Goal: Transaction & Acquisition: Purchase product/service

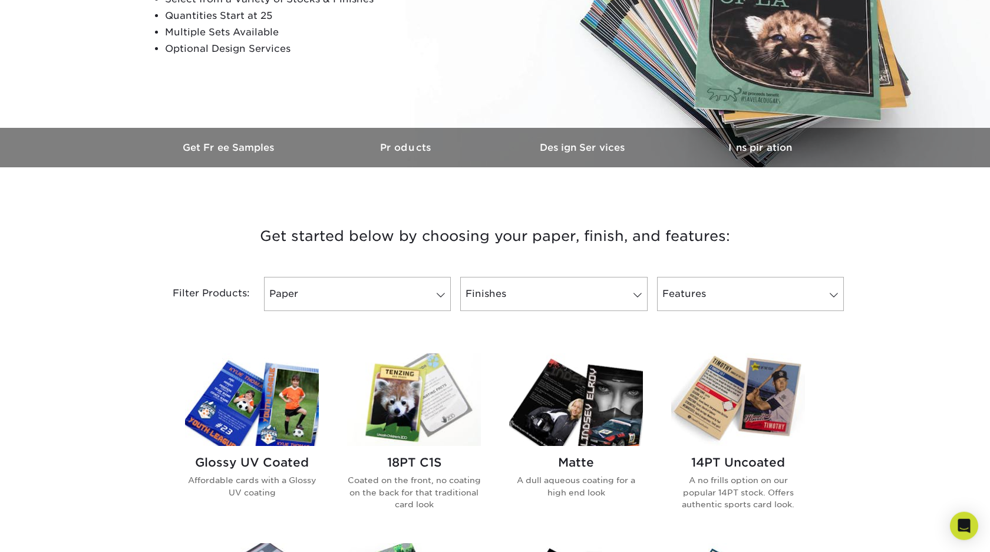
scroll to position [240, 0]
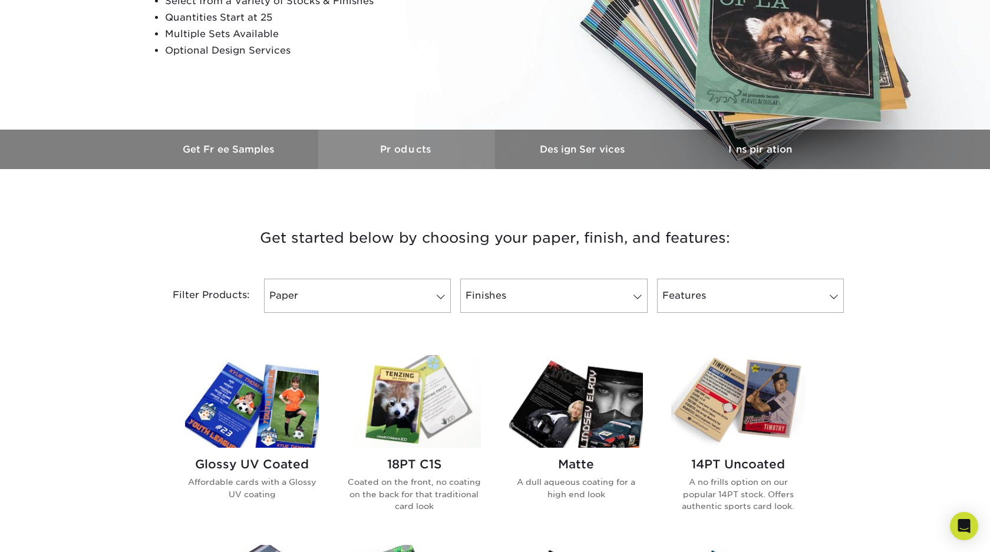
click at [405, 147] on h3 "Products" at bounding box center [406, 149] width 177 height 11
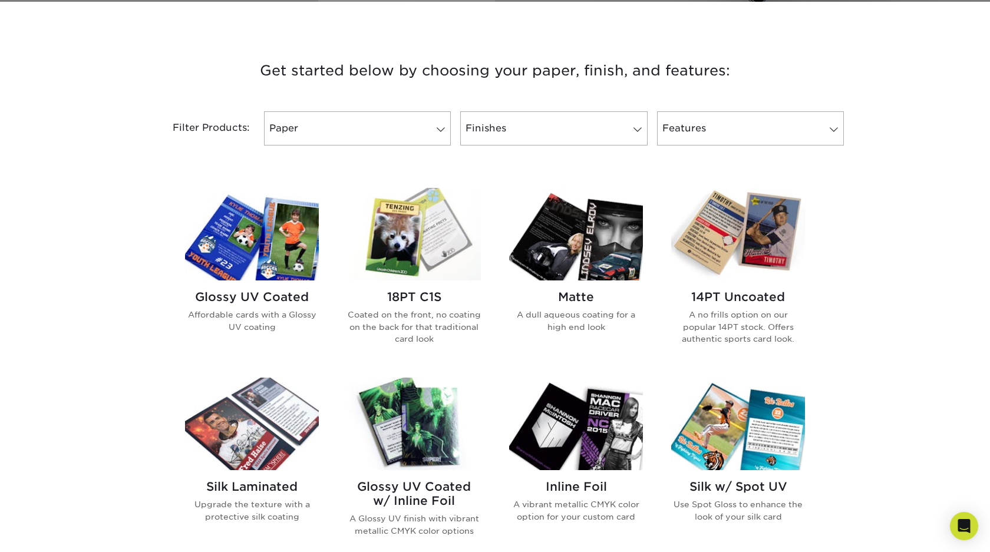
scroll to position [410, 0]
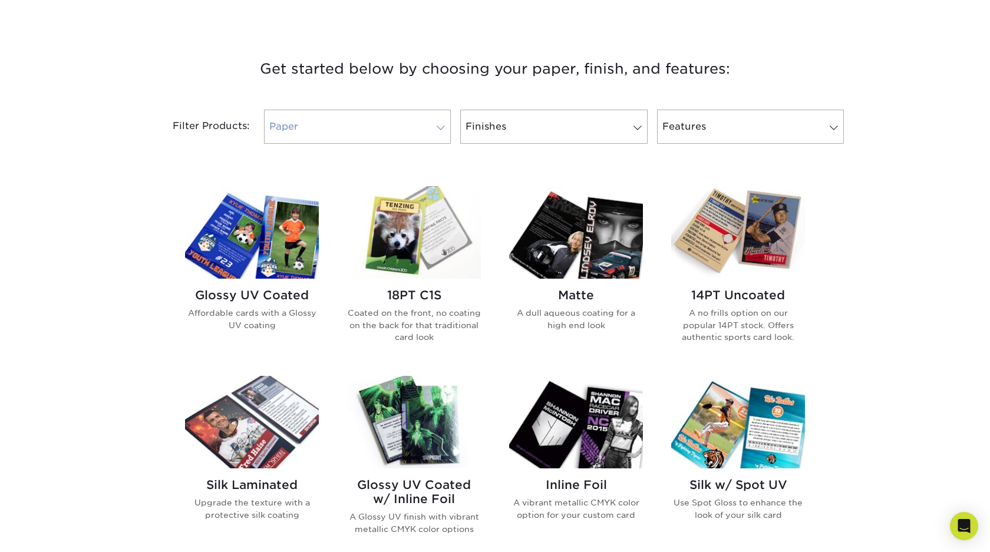
click at [436, 125] on span at bounding box center [441, 127] width 17 height 9
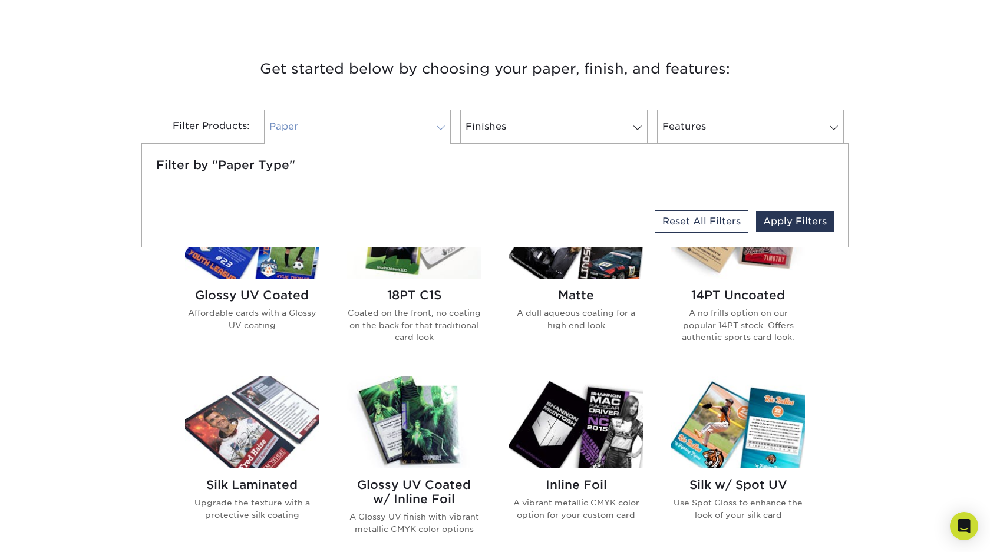
click at [436, 125] on span at bounding box center [441, 127] width 17 height 9
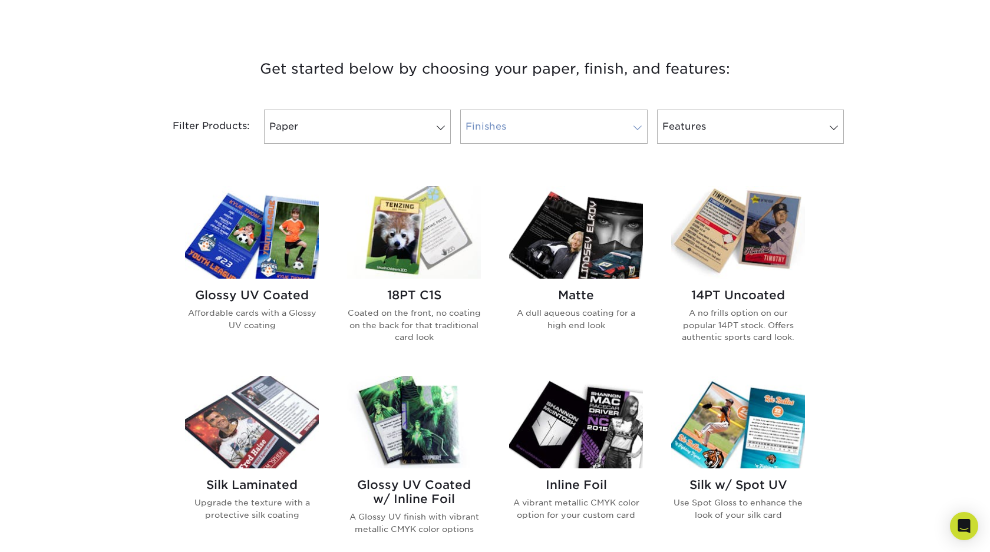
click at [570, 133] on link "Finishes" at bounding box center [553, 127] width 187 height 34
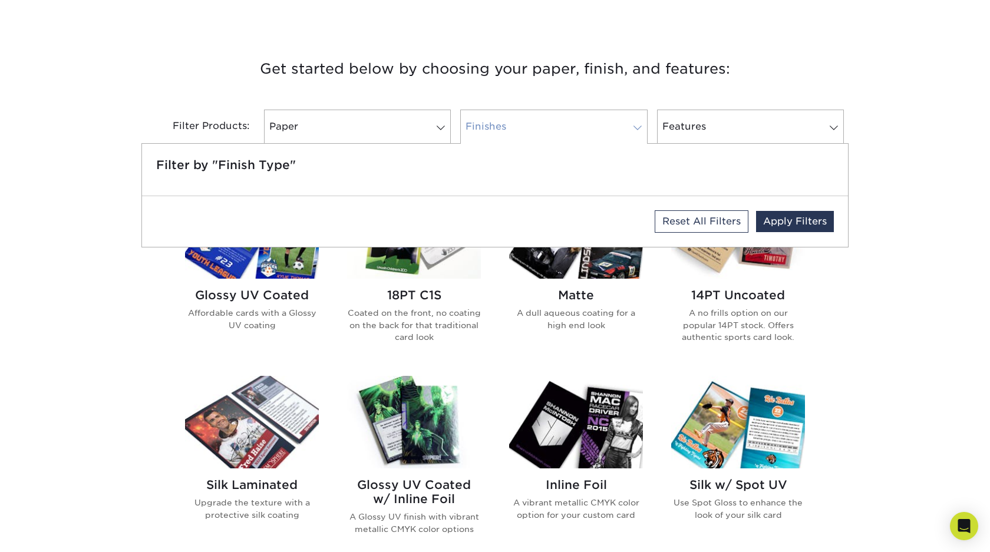
click at [570, 133] on link "Finishes" at bounding box center [553, 127] width 187 height 34
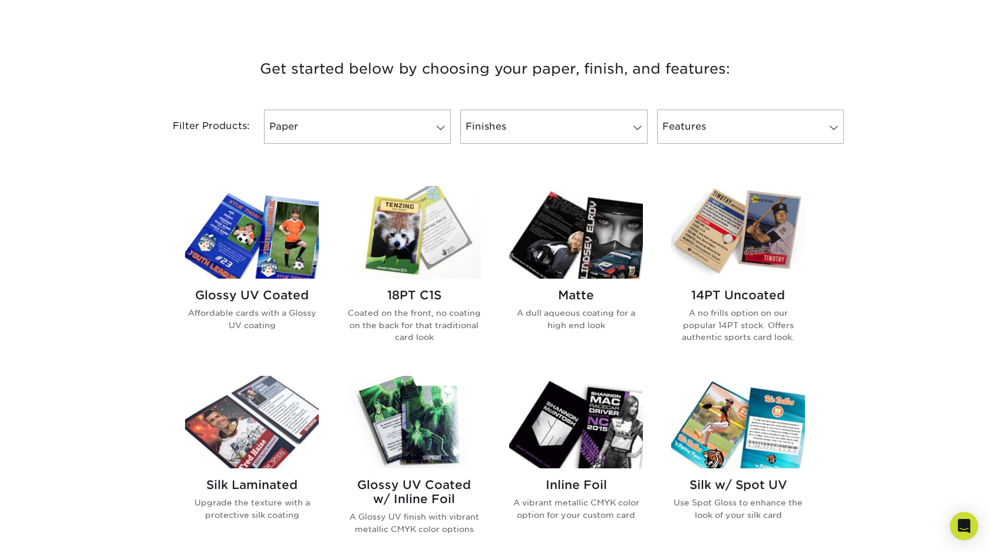
click at [421, 242] on img at bounding box center [414, 232] width 134 height 93
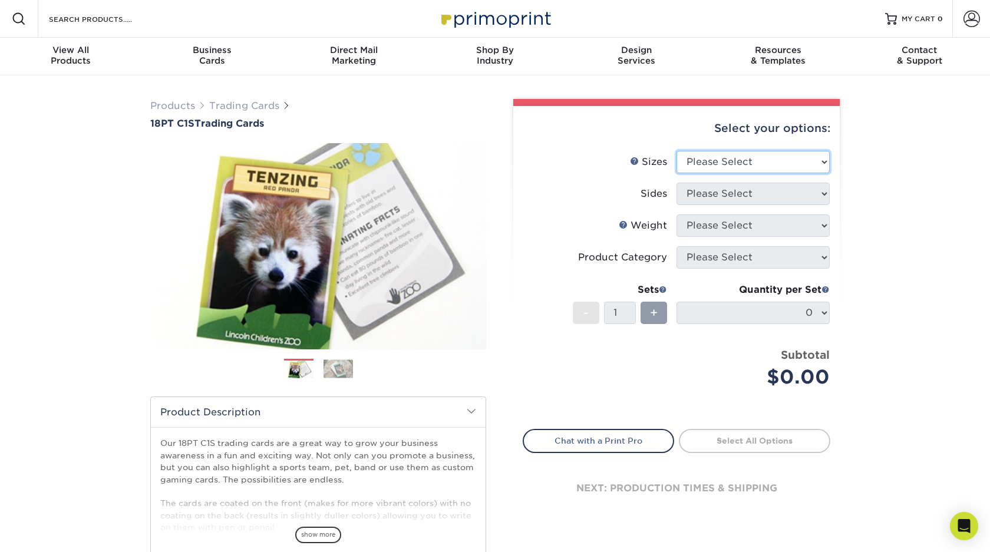
click at [677, 151] on select "Please Select 2.5" x 3.5"" at bounding box center [753, 162] width 153 height 22
select select "2.50x3.50"
click option "2.5" x 3.5"" at bounding box center [0, 0] width 0 height 0
click at [677, 183] on select "Please Select Print Both Sides Print Front Only" at bounding box center [753, 194] width 153 height 22
select select "13abbda7-1d64-4f25-8bb2-c179b224825d"
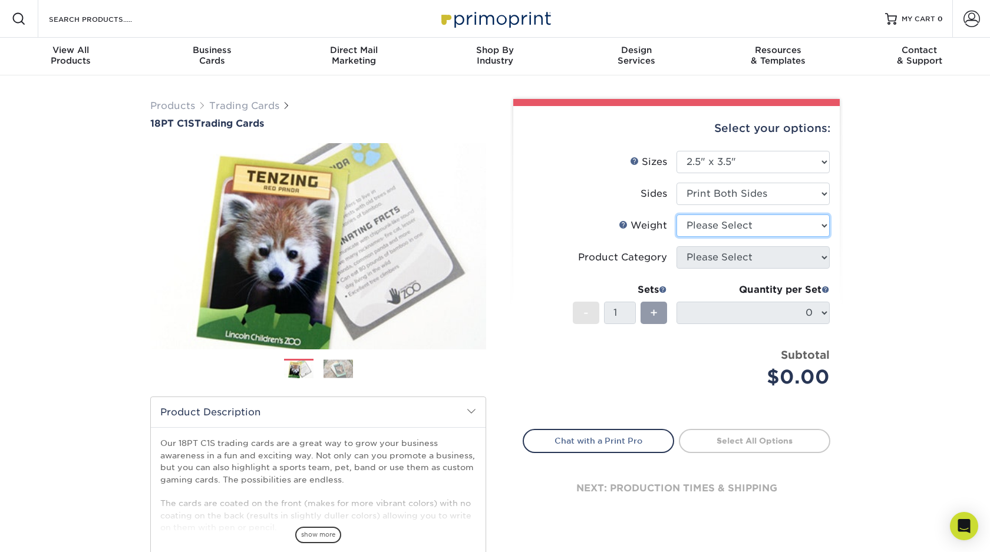
click at [677, 215] on select "Please Select 18PT C1S" at bounding box center [753, 226] width 153 height 22
select select "18PTC1S"
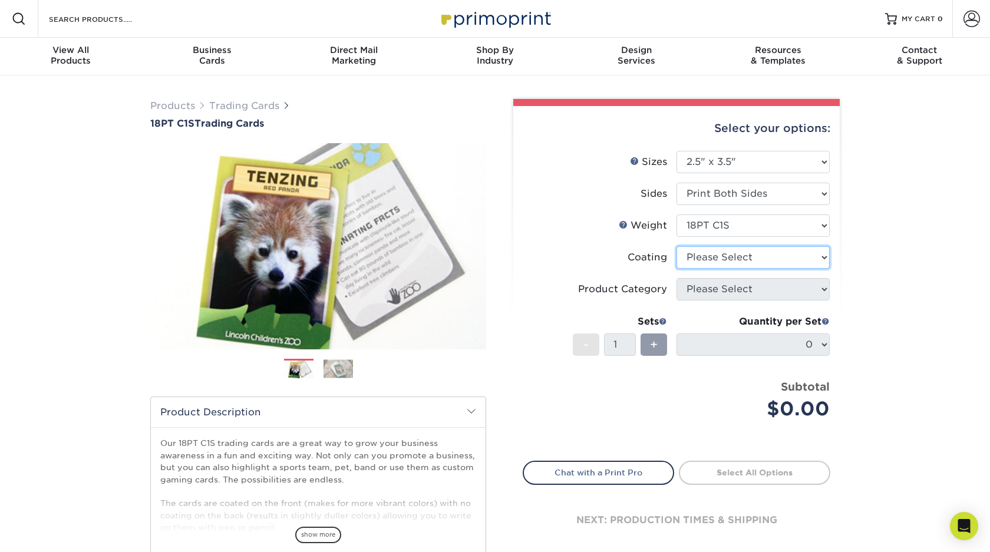
click at [677, 246] on select at bounding box center [753, 257] width 153 height 22
select select "3e7618de-abca-4bda-9f97-8b9129e913d8"
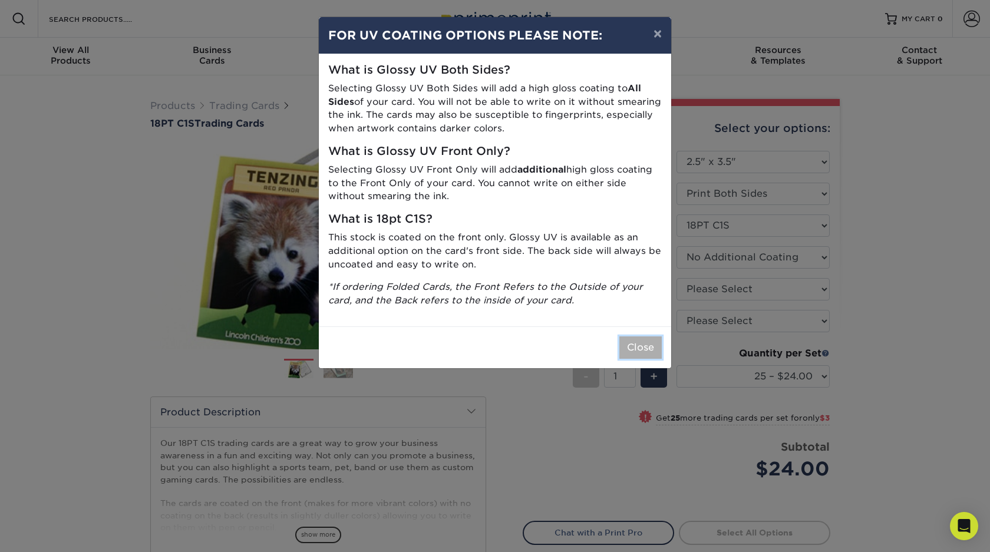
click at [642, 344] on button "Close" at bounding box center [640, 347] width 42 height 22
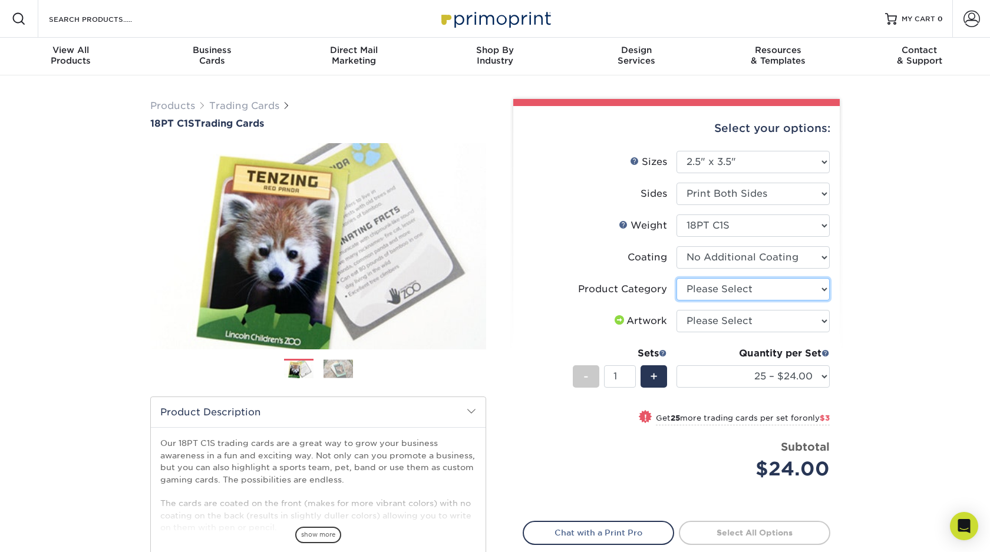
click at [677, 278] on select "Please Select Trading Cards" at bounding box center [753, 289] width 153 height 22
select select "c2f9bce9-36c2-409d-b101-c29d9d031e18"
click option "Trading Cards" at bounding box center [0, 0] width 0 height 0
click at [677, 310] on select "Please Select I will upload files I need a design - $100" at bounding box center [753, 321] width 153 height 22
select select "upload"
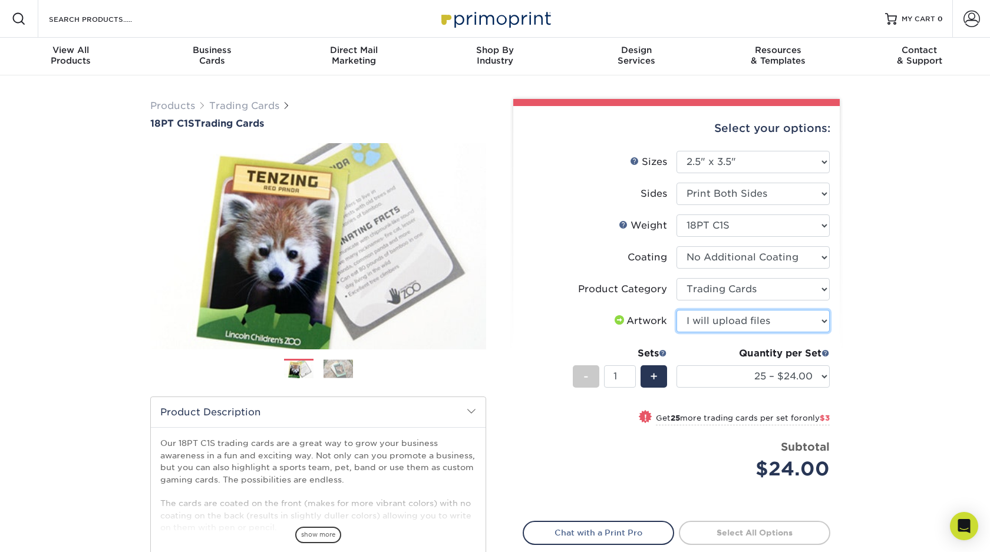
click option "I will upload files" at bounding box center [0, 0] width 0 height 0
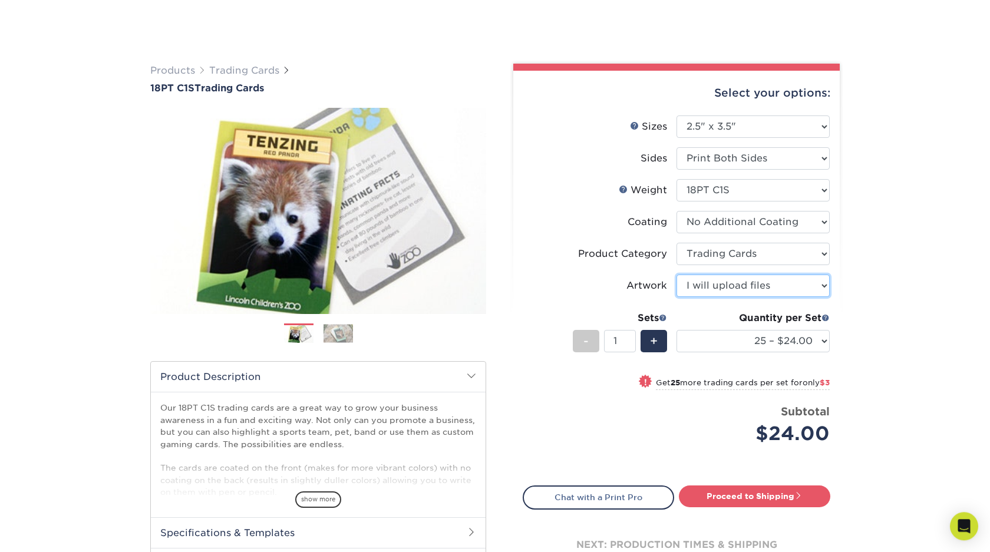
scroll to position [120, 0]
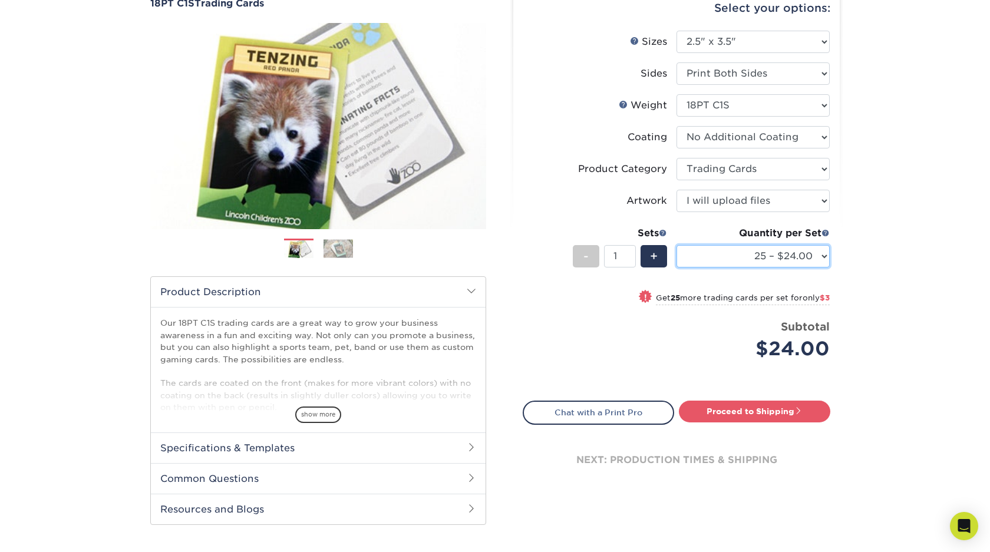
click at [677, 245] on select "25 – $24.00 50 – $27.00 75 – $35.00 100 – $39.00 250 – $45.00 500 – $55.00 1000…" at bounding box center [753, 256] width 153 height 22
select select "50 – $27.00"
click option "50 – $27.00" at bounding box center [0, 0] width 0 height 0
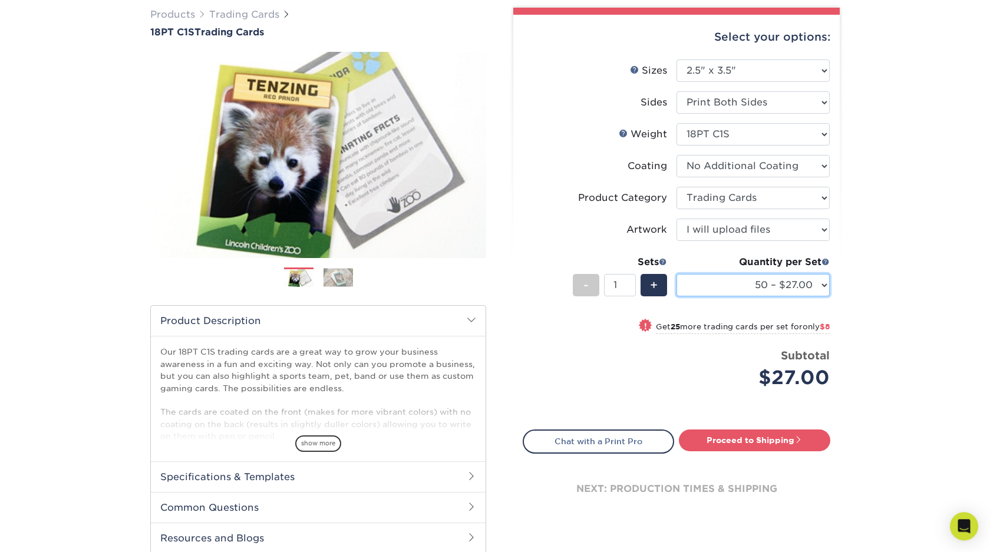
scroll to position [180, 0]
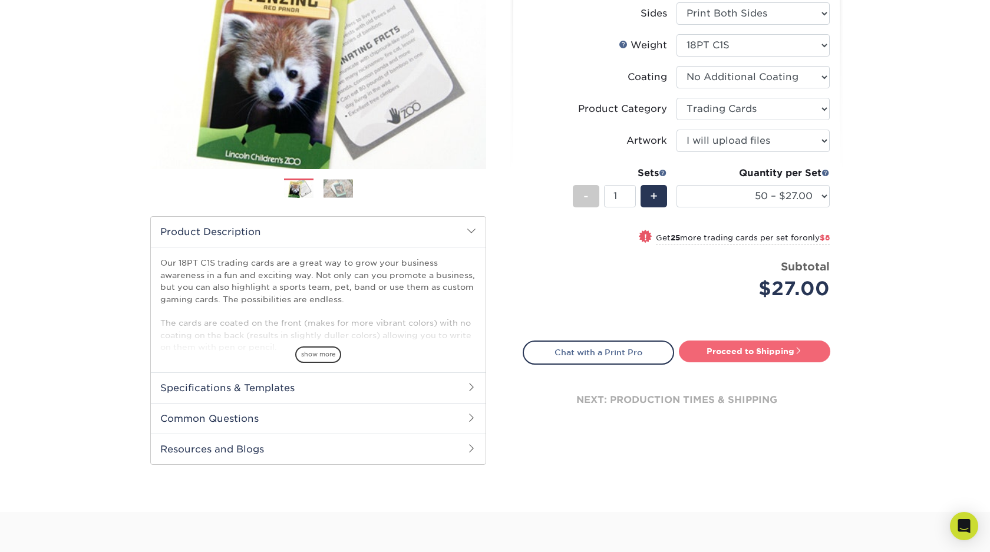
click at [730, 357] on link "Proceed to Shipping" at bounding box center [754, 351] width 151 height 21
type input "Set 1"
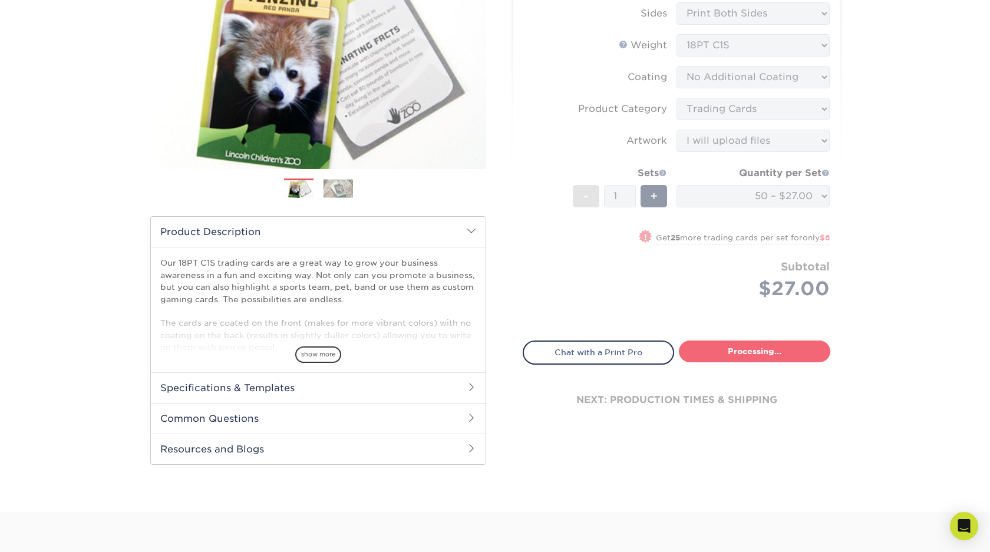
select select "50ca3b38-519f-4a13-b49e-ce381fc4938e"
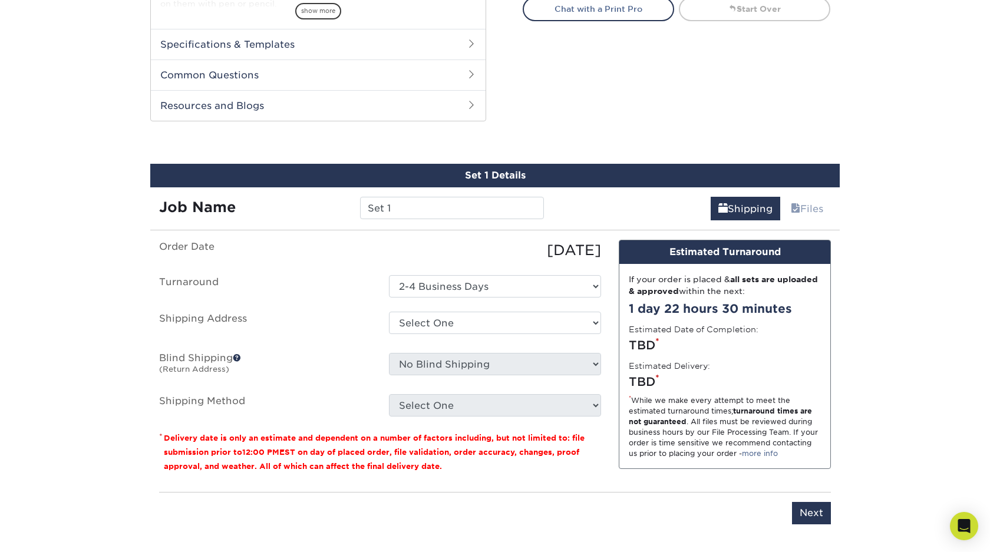
scroll to position [588, 0]
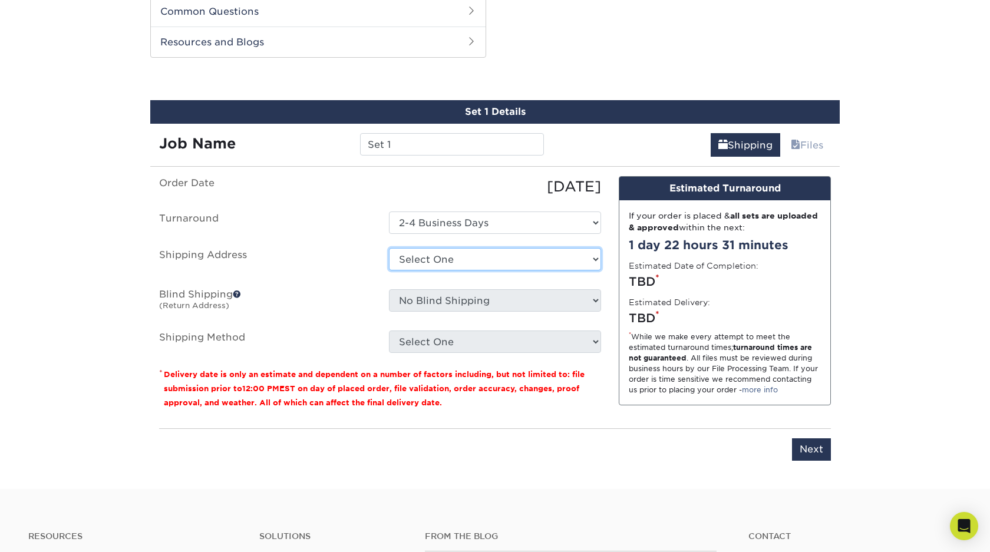
click at [389, 248] on select "Select One + Add New Address - Login" at bounding box center [495, 259] width 212 height 22
select select "newaddress"
click option "+ Add New Address" at bounding box center [0, 0] width 0 height 0
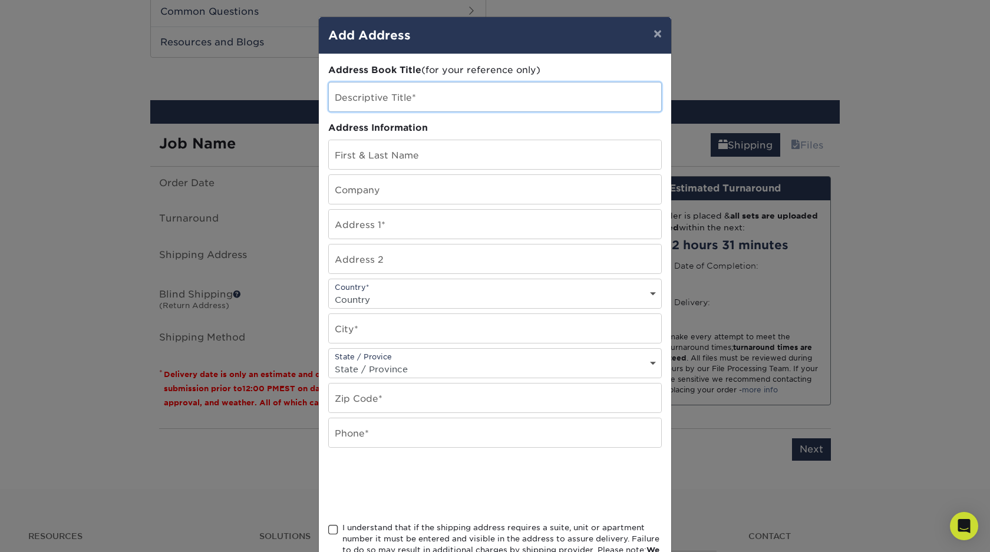
click at [437, 94] on input "text" at bounding box center [495, 97] width 332 height 29
drag, startPoint x: 399, startPoint y: 154, endPoint x: 339, endPoint y: 165, distance: 60.5
click at [394, 152] on input "text" at bounding box center [495, 154] width 332 height 29
type input "Benjamin Goodrick"
type input "Apostate Graphics"
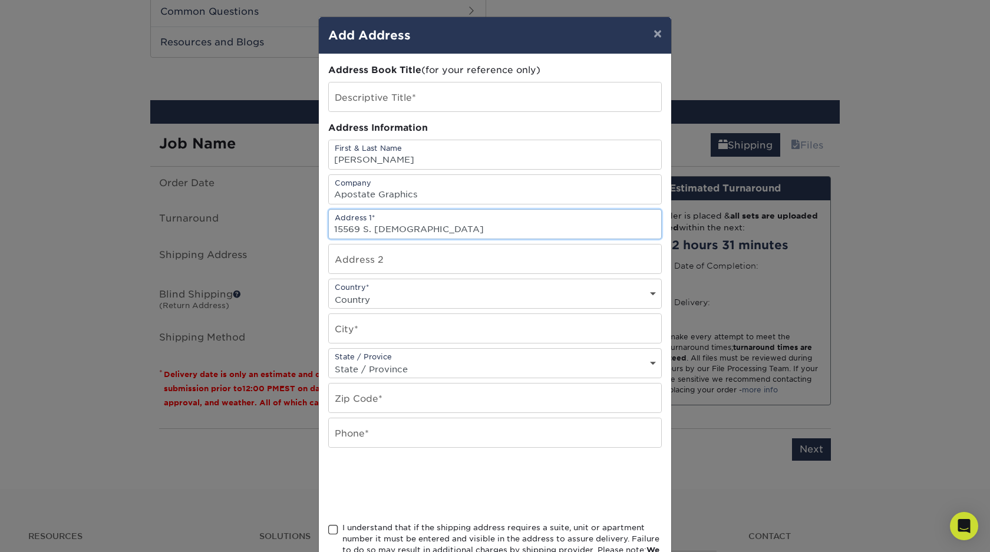
type input "15569 S. Arapaho"
click at [329, 291] on select "Country United States Canada ----------------------------- Afghanistan Albania …" at bounding box center [495, 299] width 332 height 17
select select "US"
click option "United States" at bounding box center [0, 0] width 0 height 0
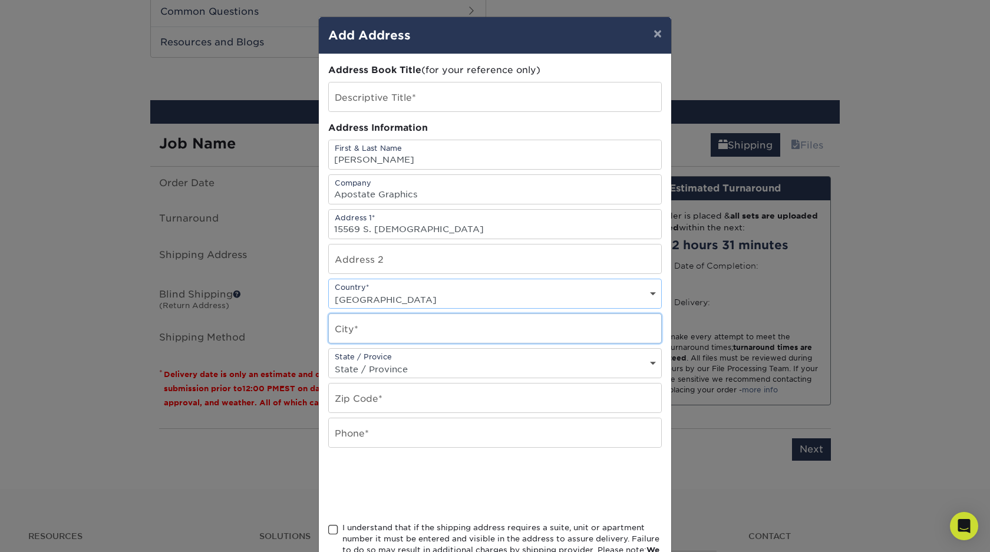
click at [390, 338] on input "text" at bounding box center [495, 328] width 332 height 29
type input "Olathe"
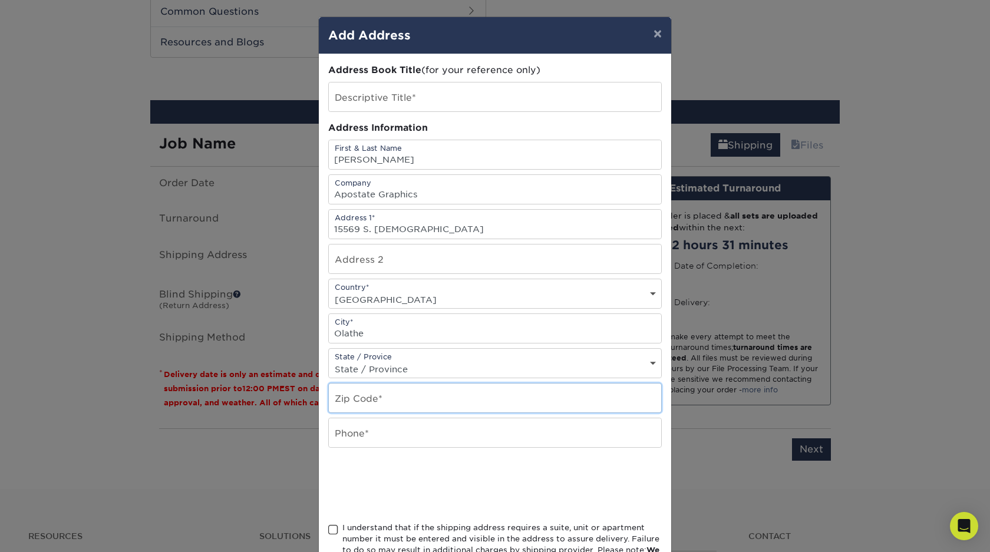
type input "66062"
click at [329, 361] on select "State / Province Alabama Alaska Arizona Arkansas California Colorado Connecticu…" at bounding box center [495, 369] width 332 height 17
select select "KS"
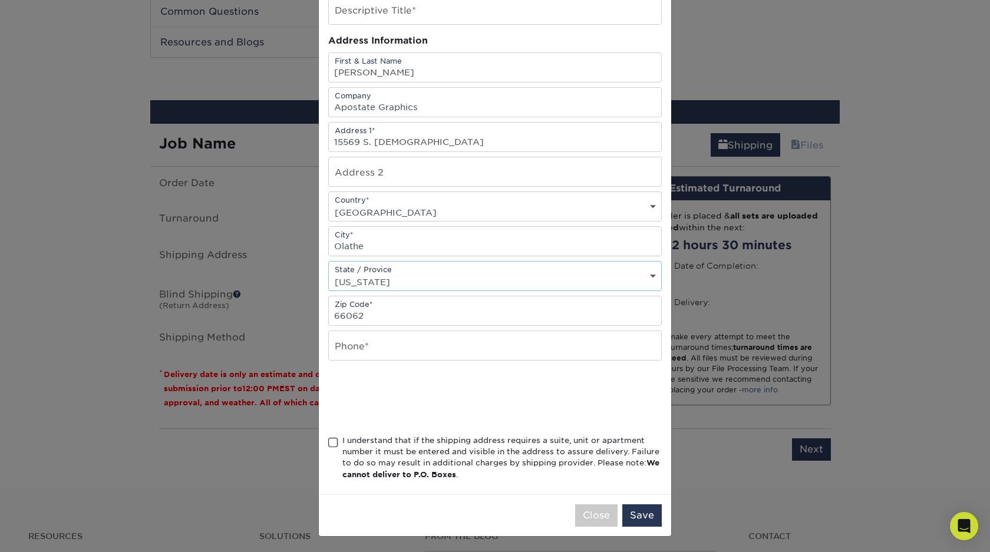
scroll to position [93, 0]
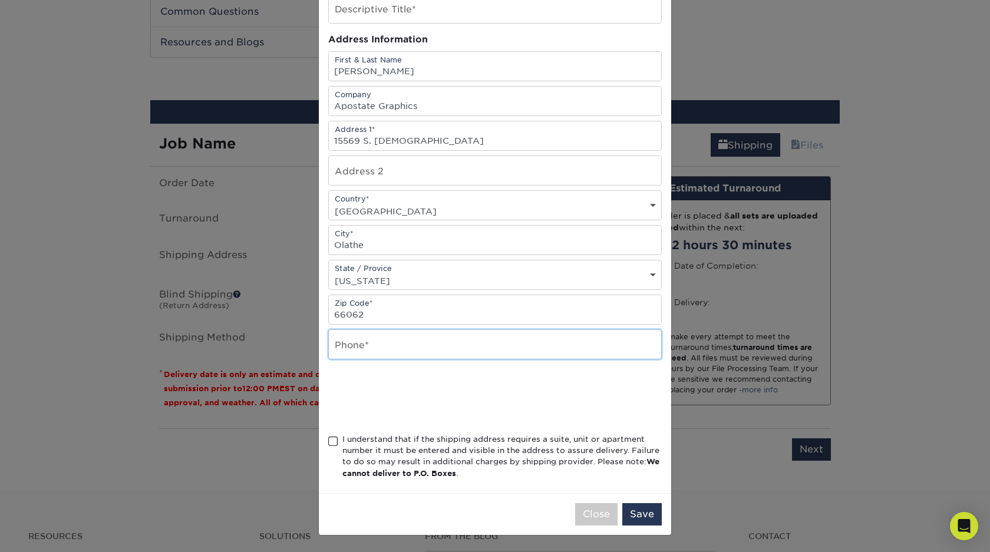
click at [411, 344] on input "text" at bounding box center [495, 344] width 332 height 29
type input "9139526893"
click at [334, 440] on span at bounding box center [333, 441] width 10 height 11
click at [0, 0] on input "I understand that if the shipping address requires a suite, unit or apartment n…" at bounding box center [0, 0] width 0 height 0
click at [648, 514] on button "Save" at bounding box center [641, 514] width 39 height 22
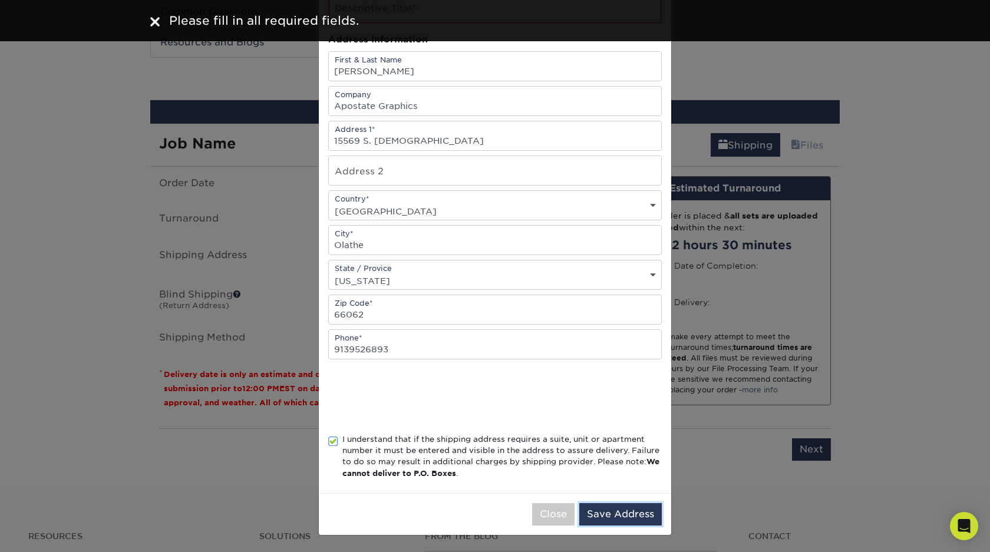
scroll to position [0, 0]
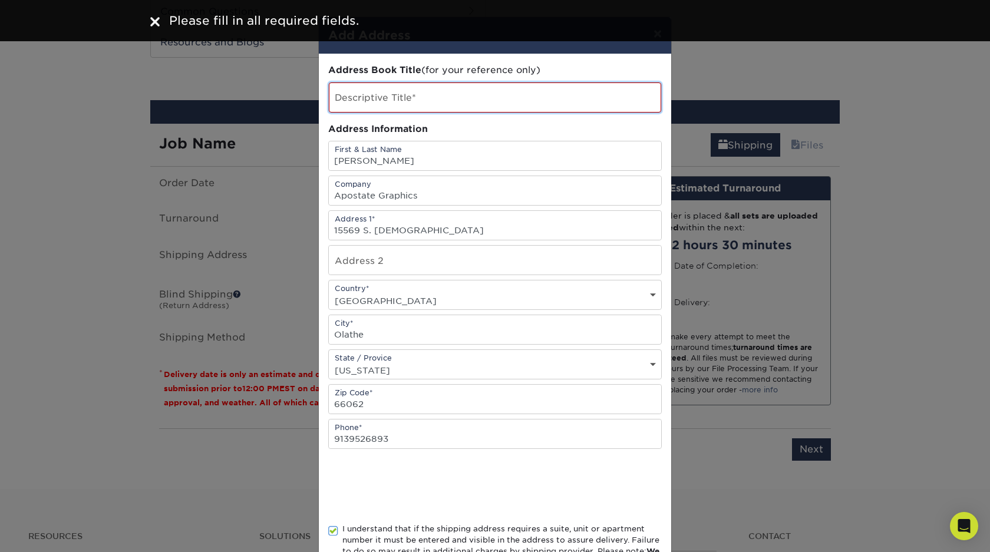
click at [431, 106] on input "text" at bounding box center [495, 98] width 332 height 30
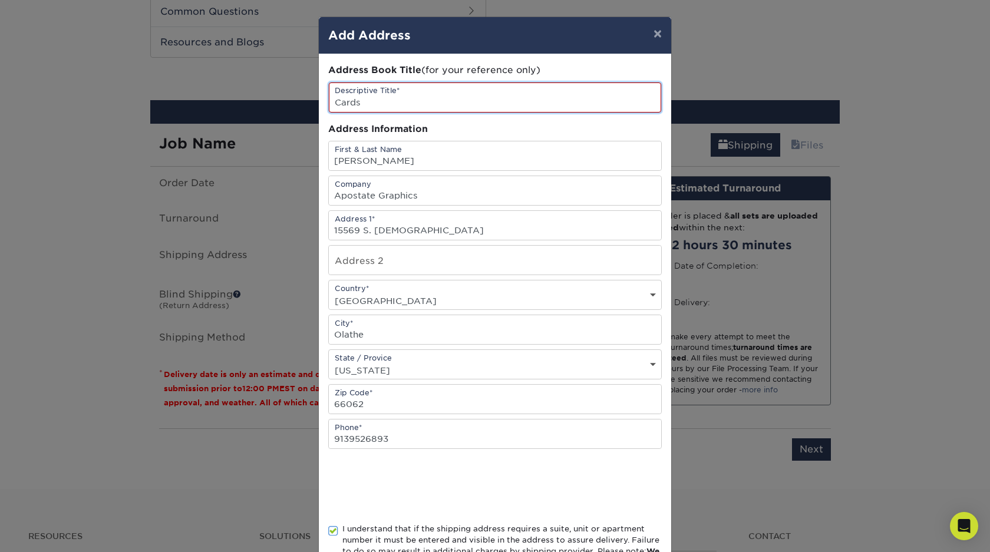
type input "Cards"
click at [600, 497] on div at bounding box center [495, 486] width 334 height 46
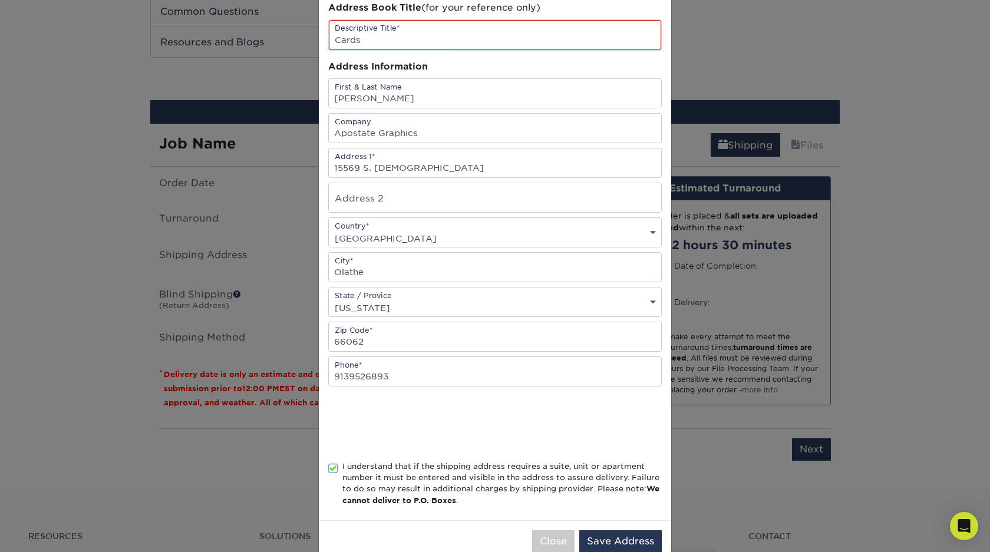
scroll to position [94, 0]
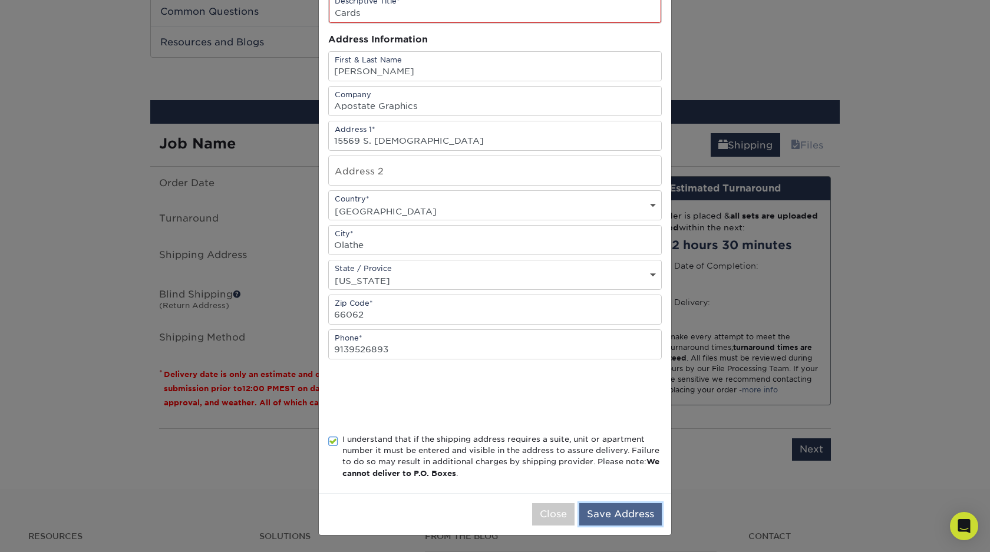
click at [616, 515] on button "Save Address" at bounding box center [620, 514] width 83 height 22
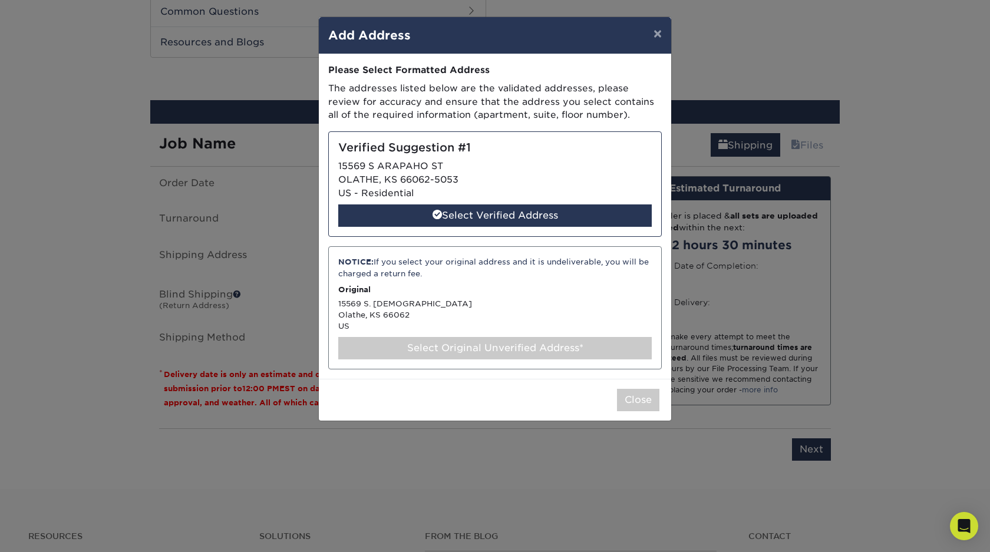
click at [536, 172] on div "Verified Suggestion #1 15569 S ARAPAHO ST OLATHE, KS 66062-5053 US - Residentia…" at bounding box center [495, 183] width 334 height 105
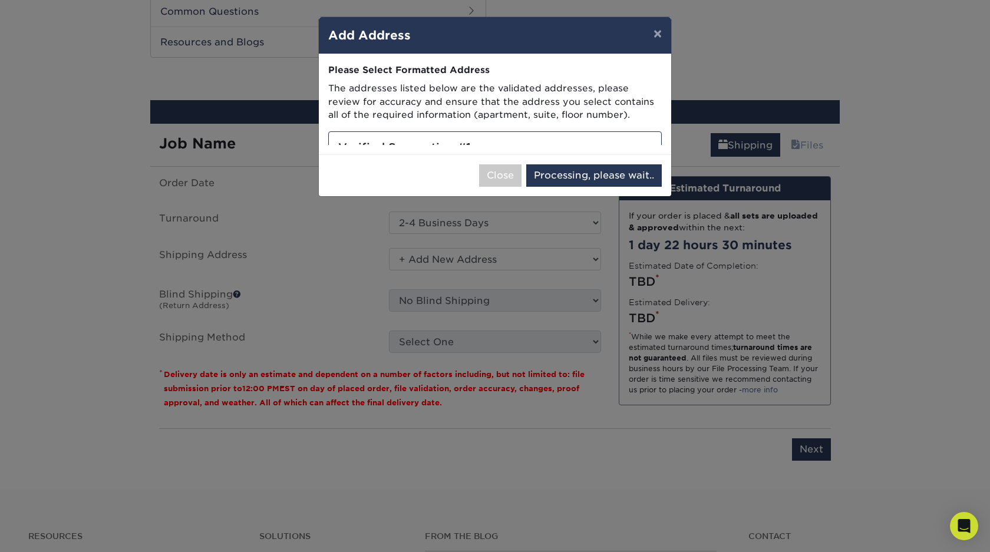
select select "285357"
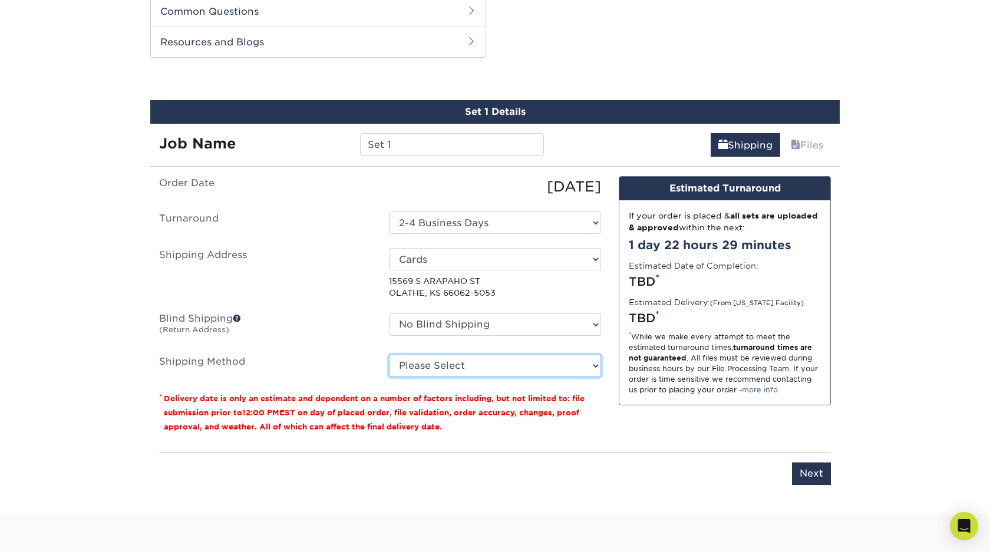
click at [389, 355] on select "Please Select Ground Shipping (+$23.86) 3 Day Shipping Service (+$29.99) 2 Day …" at bounding box center [495, 366] width 212 height 22
drag, startPoint x: 486, startPoint y: 365, endPoint x: 629, endPoint y: 44, distance: 352.4
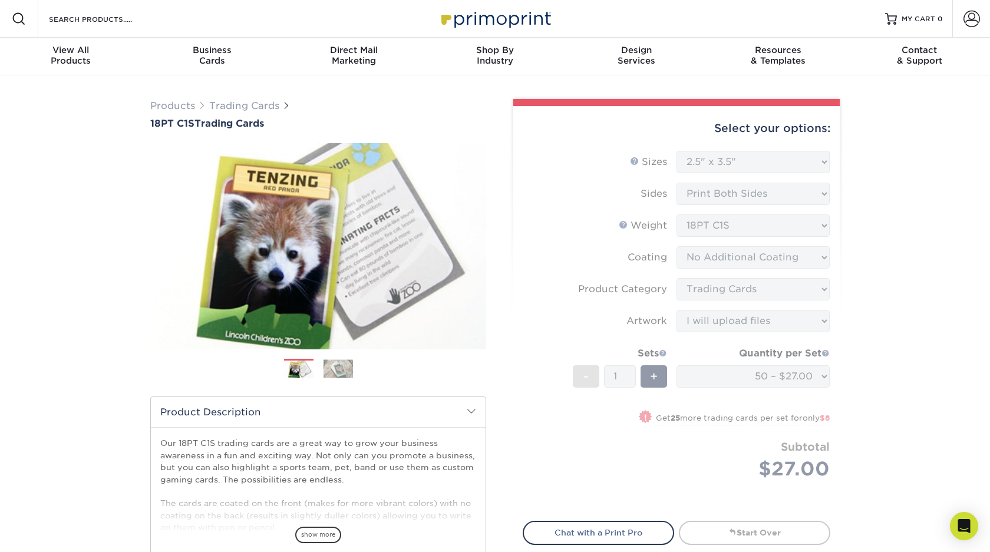
click at [473, 21] on img at bounding box center [495, 18] width 118 height 25
